Goal: Information Seeking & Learning: Learn about a topic

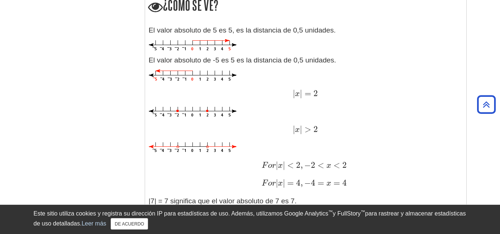
scroll to position [779, 0]
click at [223, 76] on img at bounding box center [193, 75] width 88 height 12
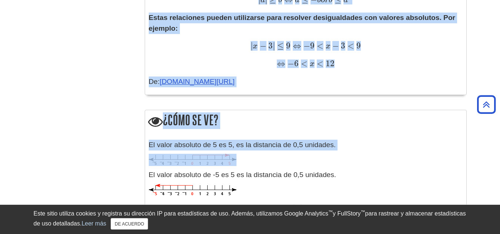
scroll to position [686, 0]
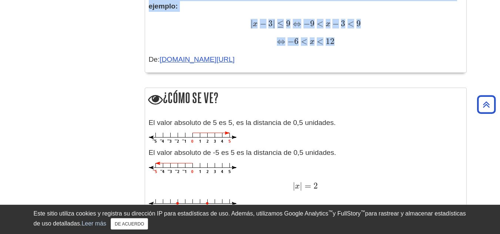
drag, startPoint x: 147, startPoint y: 6, endPoint x: 363, endPoint y: 36, distance: 217.7
click at [363, 36] on div "Valor absoluto ¿Qué significa? Definiciones: El valor absoluto (o módulo) | x |…" at bounding box center [306, 120] width 322 height 1426
copy div "Lorem ipsumdol ¿Sit ametconse? Adipiscingel: Se doeiu temporin (u labore) | e |…"
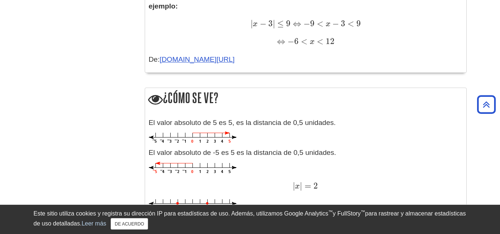
click at [103, 160] on div "Menú [GEOGRAPHIC_DATA] Operaciones básicas Alternar menú desplegable Números ne…" at bounding box center [250, 127] width 445 height 1460
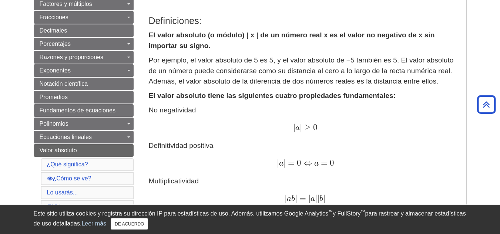
scroll to position [130, 0]
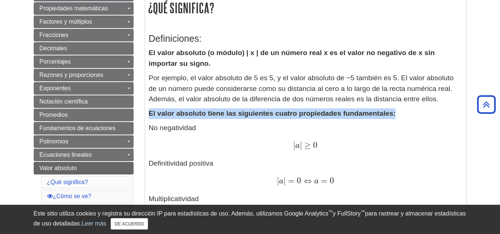
drag, startPoint x: 150, startPoint y: 112, endPoint x: 398, endPoint y: 112, distance: 247.8
click at [398, 112] on p "El valor absoluto tiene las siguientes cuatro propiedades fundamentales:" at bounding box center [306, 114] width 314 height 11
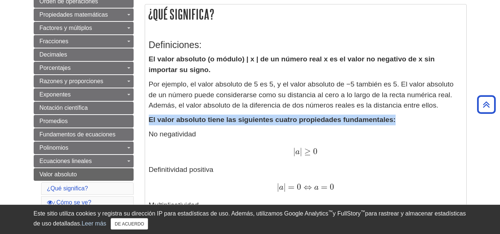
scroll to position [68, 0]
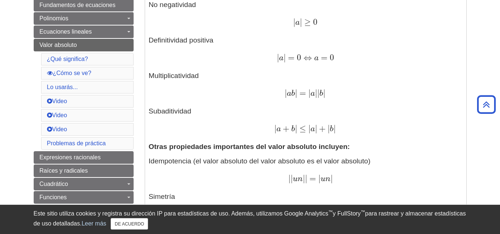
click at [194, 103] on p "No negatividad | a | ≥ 0 | a | ≥ 0 Definitividad positiva | a | = 0 ⇔ a = 0 | a…" at bounding box center [306, 67] width 314 height 135
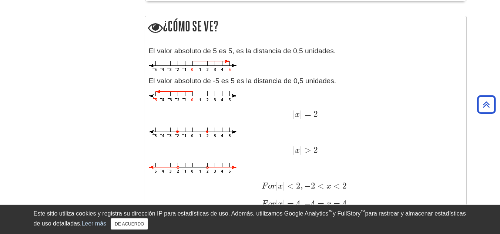
scroll to position [748, 0]
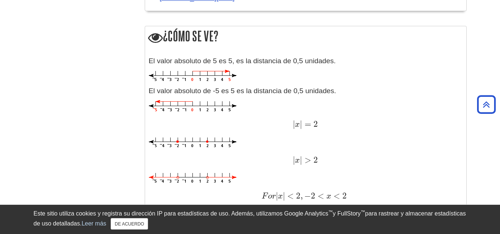
drag, startPoint x: 195, startPoint y: 69, endPoint x: 224, endPoint y: 74, distance: 29.1
click at [224, 74] on div "El valor absoluto de 5 es 5, es la distancia de 0,5 unidades. El valor absoluto…" at bounding box center [306, 170] width 314 height 229
click at [224, 74] on img at bounding box center [193, 76] width 88 height 12
drag, startPoint x: 202, startPoint y: 78, endPoint x: 194, endPoint y: 107, distance: 30.8
click at [194, 107] on img at bounding box center [193, 106] width 88 height 12
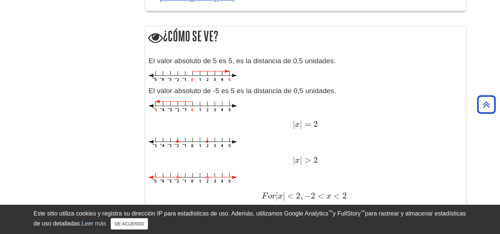
click at [259, 60] on font "El valor absoluto de 5 es 5, es la distancia de 0,5 unidades." at bounding box center [242, 61] width 187 height 8
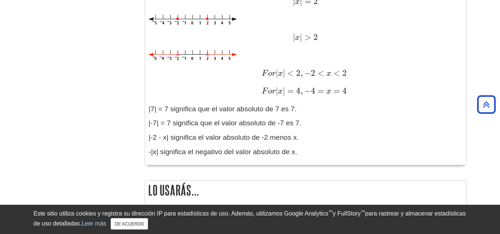
scroll to position [871, 0]
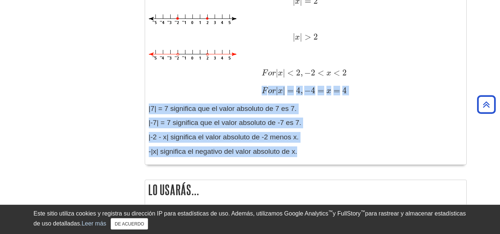
drag, startPoint x: 309, startPoint y: 160, endPoint x: 243, endPoint y: 90, distance: 96.4
click at [243, 90] on div "El valor absoluto de 5 es 5, es la distancia de 0,5 unidades. El valor absoluto…" at bounding box center [306, 47] width 314 height 229
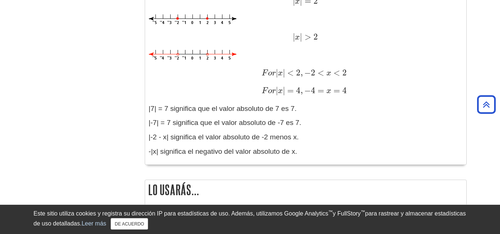
click at [243, 90] on div "F o r | x | = 4 , − 4 = x = 4 F o o | incógnita | = 4 , − 4 = incógnita = 4" at bounding box center [306, 91] width 314 height 11
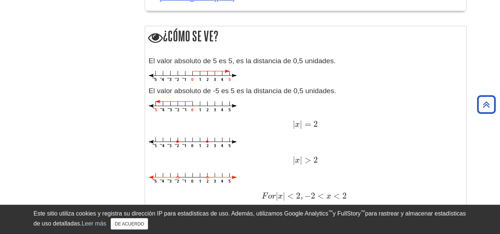
scroll to position [809, 0]
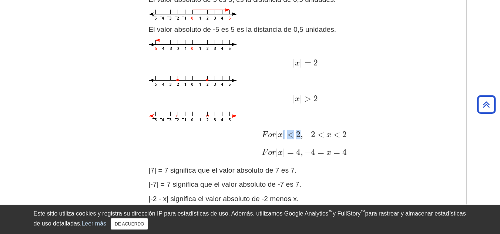
drag, startPoint x: 312, startPoint y: 139, endPoint x: 286, endPoint y: 139, distance: 25.9
click at [286, 139] on font "| x | < 2 , − 2 < x < 2" at bounding box center [311, 135] width 71 height 10
click at [283, 137] on font "x" at bounding box center [280, 135] width 5 height 8
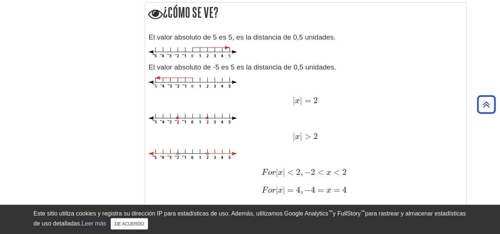
scroll to position [748, 0]
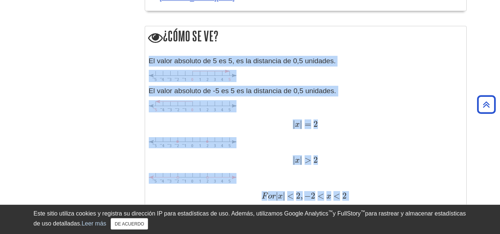
drag, startPoint x: 149, startPoint y: 58, endPoint x: 377, endPoint y: 195, distance: 266.4
click at [377, 195] on div "El valor absoluto de 5 es 5, es la distancia de 0,5 unidades. El valor absoluto…" at bounding box center [306, 170] width 314 height 229
click at [147, 228] on button "DE ACUERDO" at bounding box center [129, 224] width 37 height 11
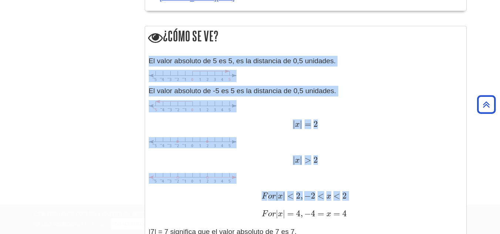
click at [316, 197] on font "2" at bounding box center [313, 196] width 4 height 10
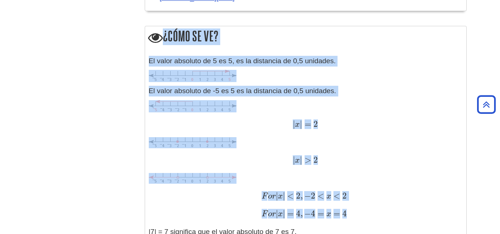
drag, startPoint x: 374, startPoint y: 213, endPoint x: 163, endPoint y: 36, distance: 274.8
click at [163, 36] on div "¿Cómo se ve? El valor absoluto de 5 es 5, es la distancia de 0,5 unidades. El v…" at bounding box center [306, 157] width 322 height 263
copy div "¿Cómo se ve? El valor absoluto de 5 es 5, es la distancia de 0,5 unidades. El v…"
click at [211, 177] on img at bounding box center [193, 178] width 88 height 11
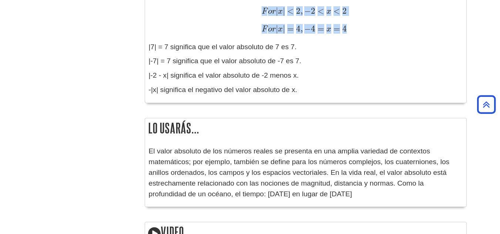
scroll to position [871, 0]
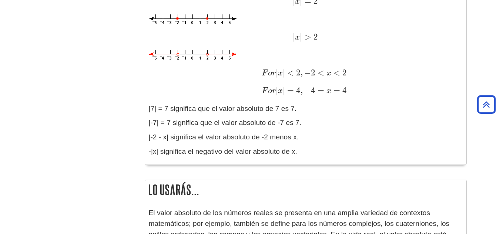
click at [315, 113] on p "|7| = 7 significa que el valor absoluto de 7 es 7." at bounding box center [306, 109] width 314 height 11
drag, startPoint x: 315, startPoint y: 93, endPoint x: 257, endPoint y: 91, distance: 57.1
click at [257, 91] on div "F o r | x | = 4 , − 4 = x = 4 F o o | incógnita | = 4 , − 4 = incógnita = 4" at bounding box center [306, 91] width 314 height 11
click at [294, 93] on font "=" at bounding box center [290, 91] width 7 height 10
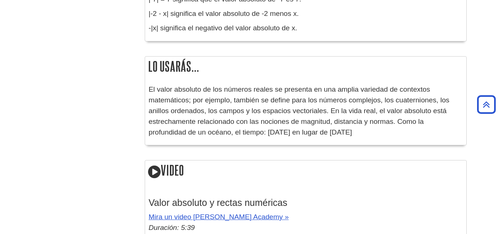
scroll to position [994, 0]
drag, startPoint x: 314, startPoint y: 128, endPoint x: 152, endPoint y: 95, distance: 165.6
click at [152, 95] on p "El valor absoluto de los números reales se presenta en una amplia variedad de c…" at bounding box center [306, 111] width 314 height 53
click at [212, 117] on p "El valor absoluto de los números reales se presenta en una amplia variedad de c…" at bounding box center [306, 111] width 314 height 53
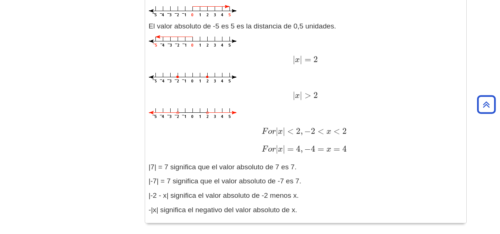
scroll to position [811, 0]
